Goal: Use online tool/utility: Utilize a website feature to perform a specific function

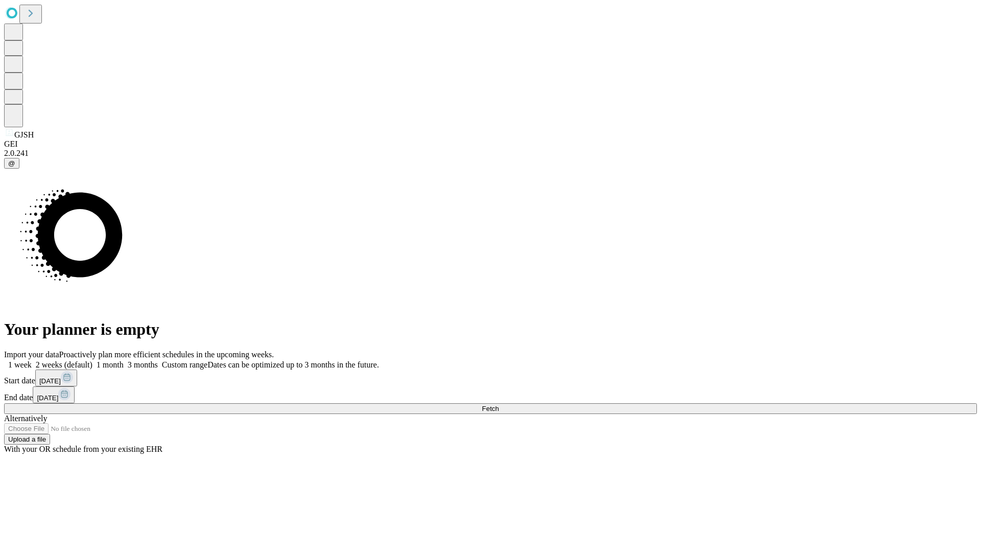
click at [499, 405] on span "Fetch" at bounding box center [490, 409] width 17 height 8
